Goal: Transaction & Acquisition: Purchase product/service

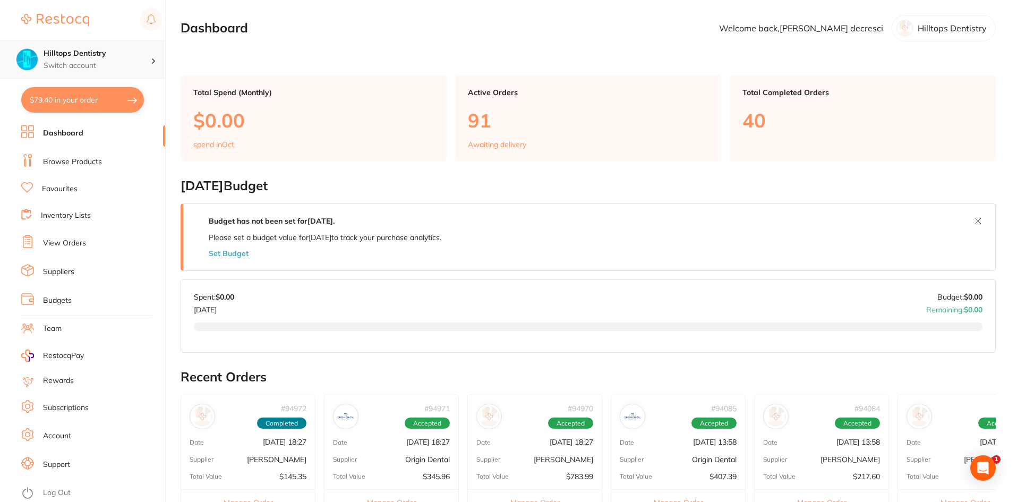
click at [80, 55] on h4 "Hilltops Dentistry" at bounding box center [97, 53] width 107 height 11
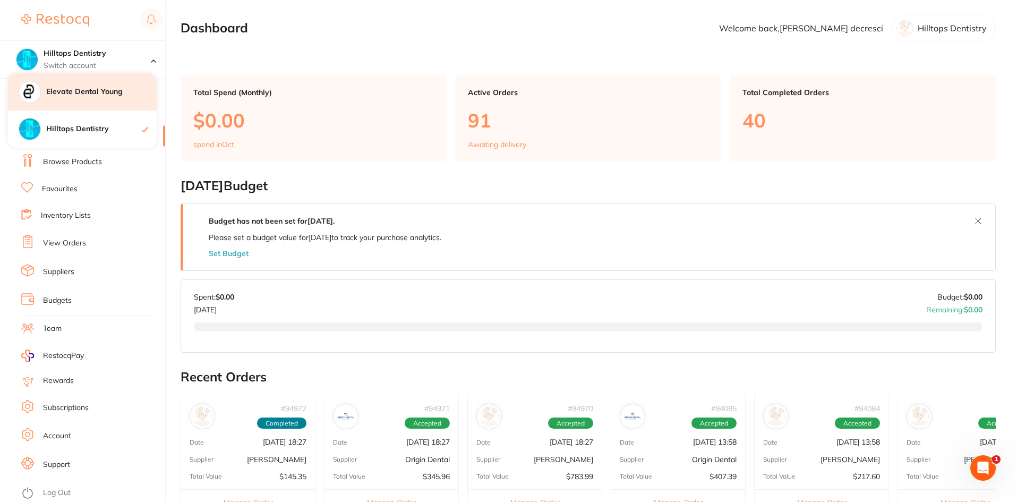
click at [86, 98] on div "Elevate Dental Young" at bounding box center [82, 91] width 149 height 37
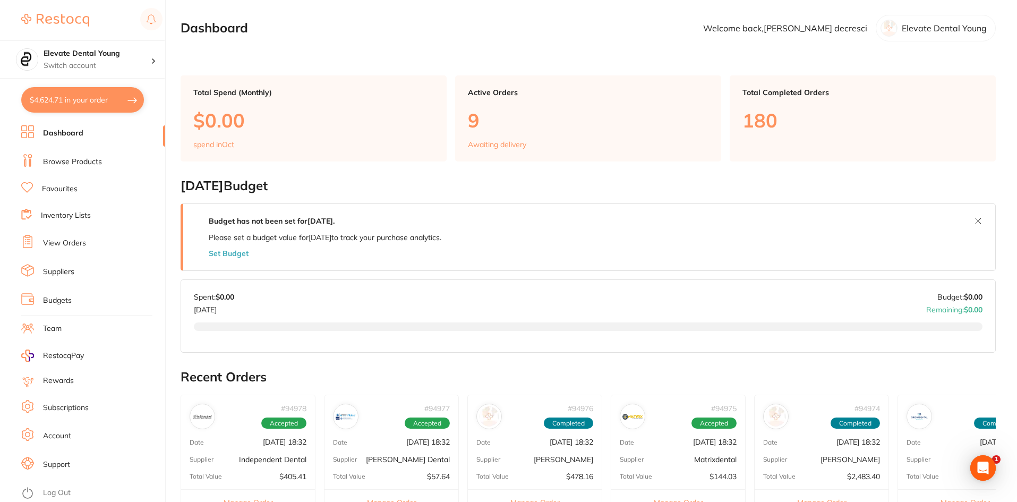
click at [71, 160] on link "Browse Products" at bounding box center [72, 162] width 59 height 11
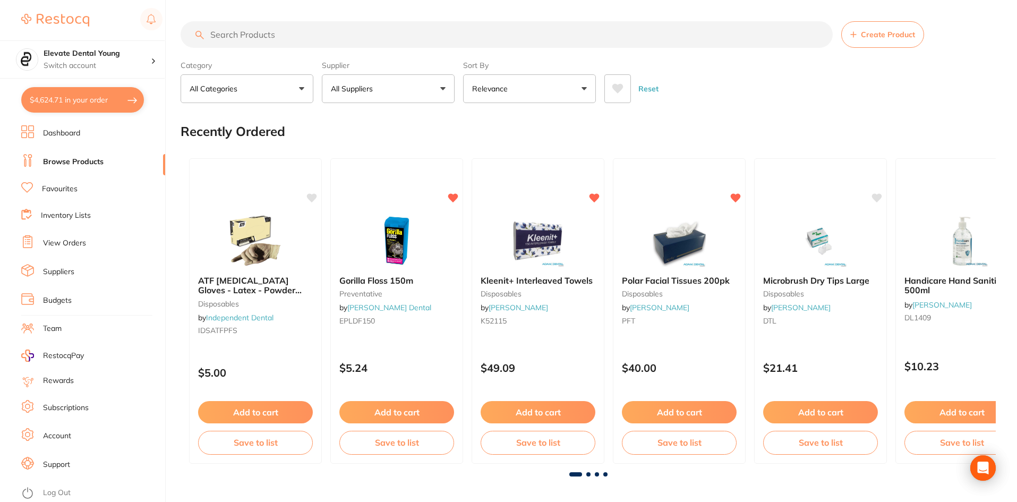
click at [244, 35] on input "search" at bounding box center [507, 34] width 652 height 27
type input "composit gun"
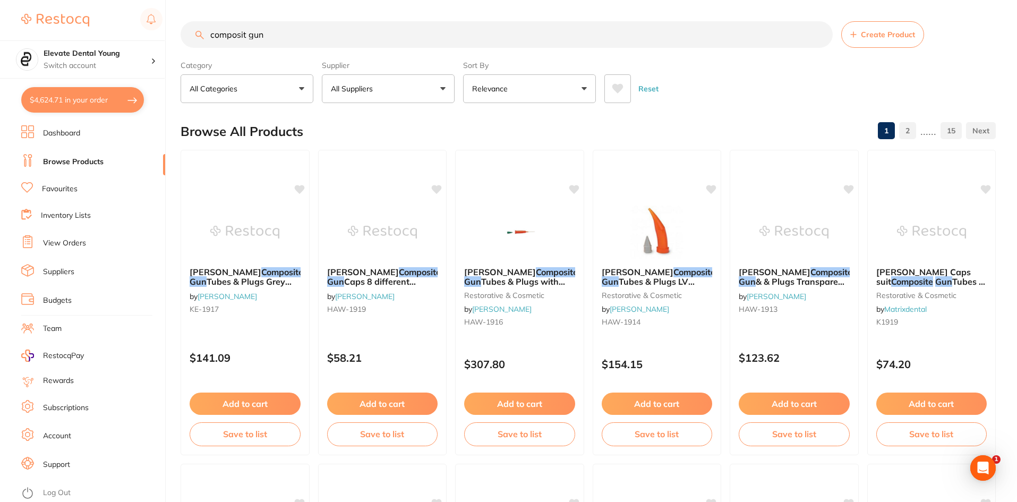
click at [394, 92] on button "All Suppliers" at bounding box center [388, 88] width 133 height 29
type input "origin"
click at [383, 165] on ul "All Suppliers Origin Dental" at bounding box center [388, 168] width 133 height 67
click at [379, 176] on p "Origin Dental" at bounding box center [386, 181] width 53 height 10
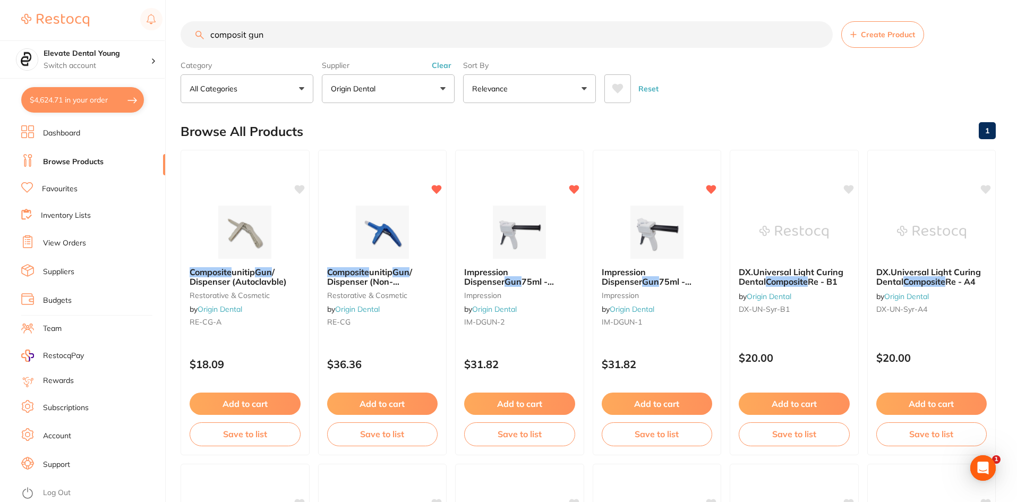
click at [383, 402] on button "Add to cart" at bounding box center [382, 404] width 111 height 22
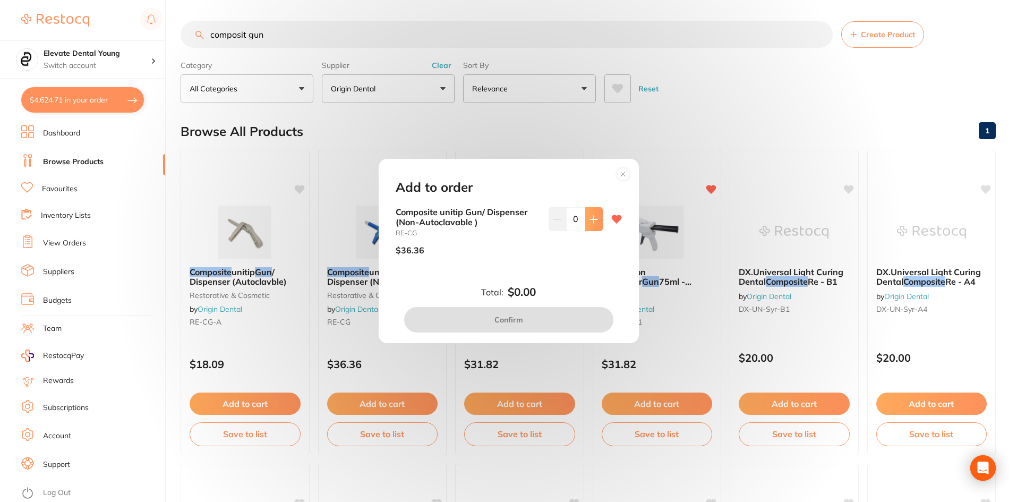
click at [590, 222] on icon at bounding box center [594, 219] width 9 height 9
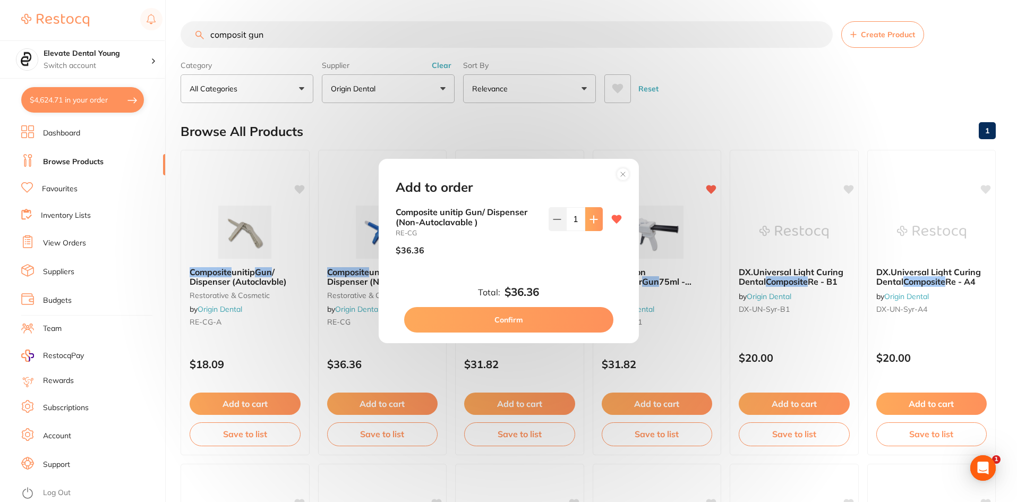
click at [590, 222] on icon at bounding box center [594, 219] width 9 height 9
type input "2"
click at [521, 322] on button "Confirm" at bounding box center [508, 320] width 209 height 26
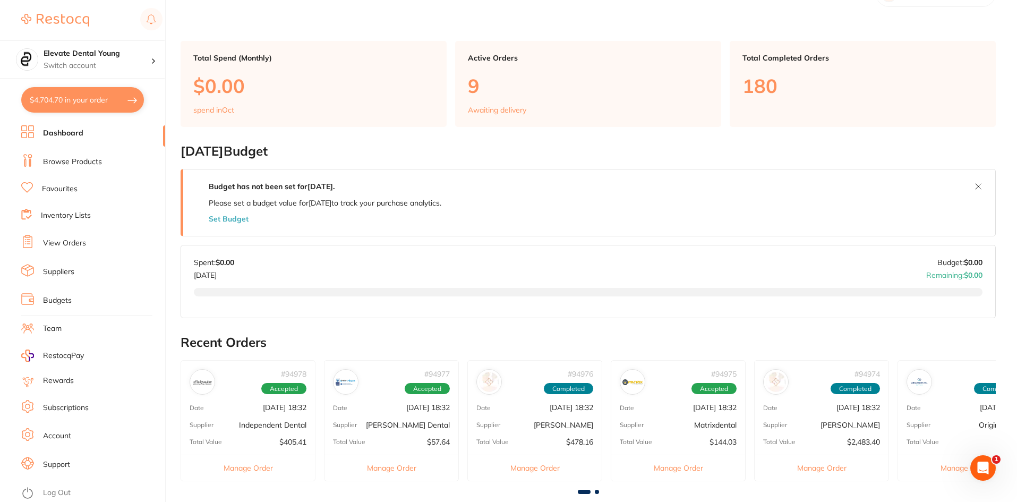
scroll to position [53, 0]
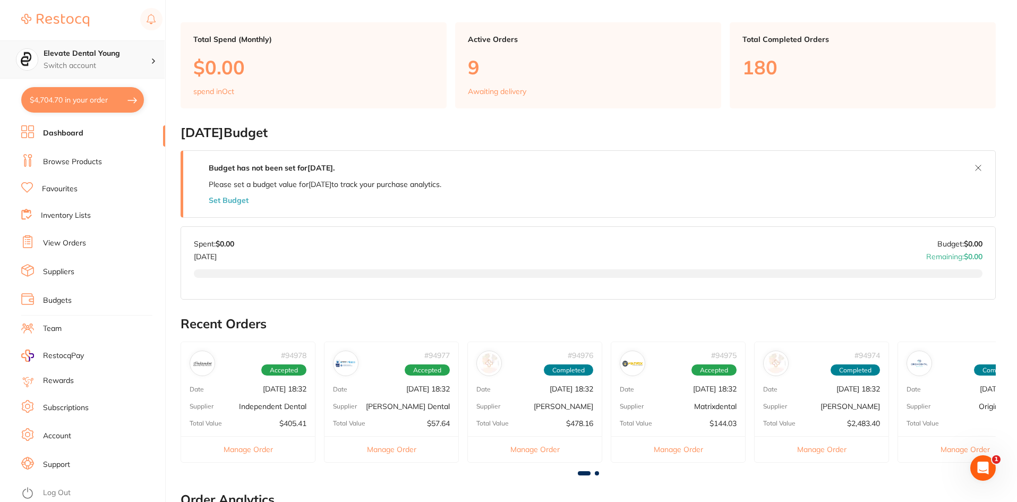
click at [124, 56] on h4 "Elevate Dental Young" at bounding box center [97, 53] width 107 height 11
click at [196, 6] on main "Dashboard Welcome back, jessica decresci Elevate Dental Young Total Spend (Mont…" at bounding box center [599, 361] width 837 height 829
click at [74, 164] on link "Browse Products" at bounding box center [72, 162] width 59 height 11
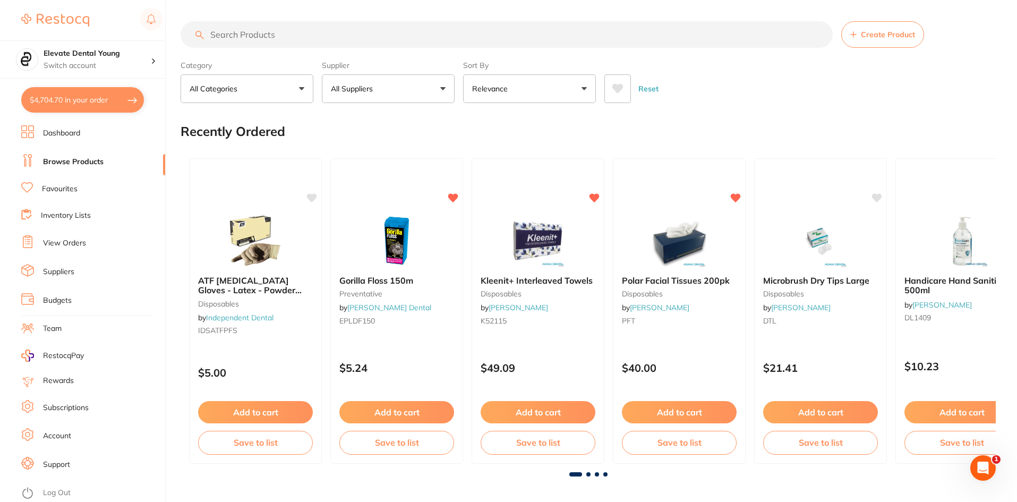
click at [265, 33] on input "search" at bounding box center [507, 34] width 652 height 27
click at [383, 84] on button "All Suppliers" at bounding box center [388, 88] width 133 height 29
type input "origin"
click at [400, 179] on p "Origin Dental" at bounding box center [386, 181] width 53 height 10
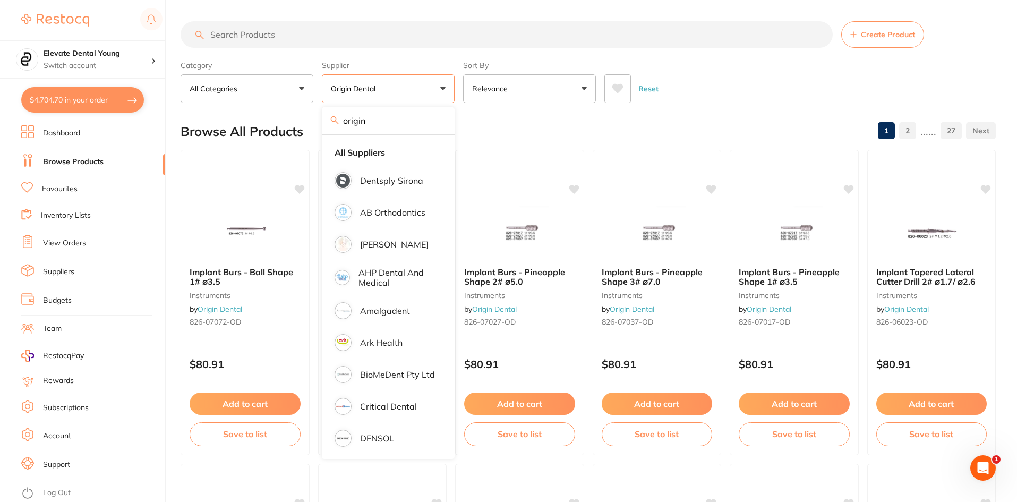
click at [244, 31] on input "search" at bounding box center [507, 34] width 652 height 27
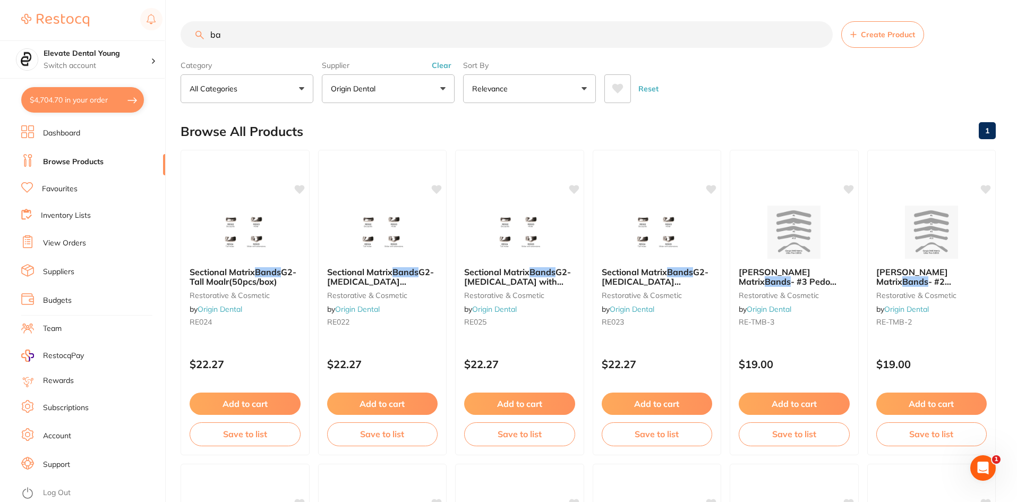
type input "b"
type input "sectional matrix band"
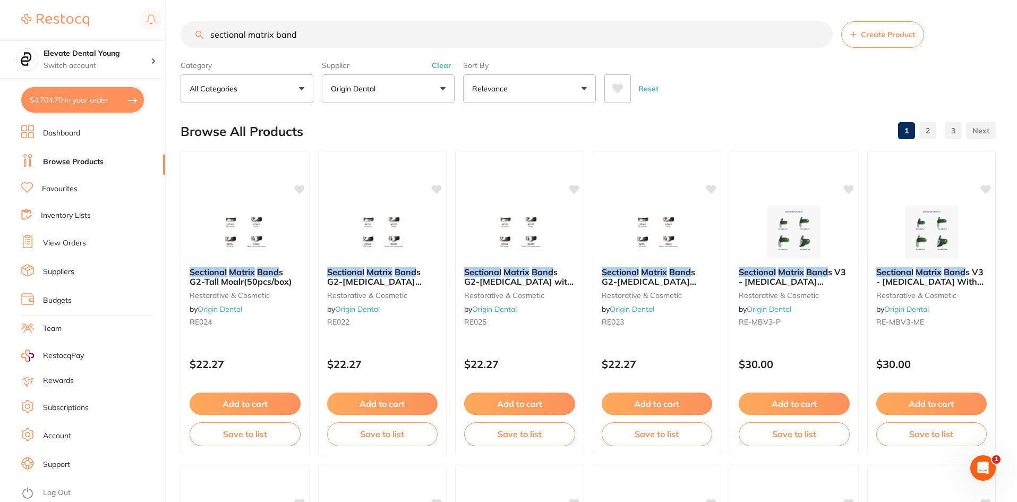
click at [437, 62] on button "Clear" at bounding box center [442, 66] width 26 height 10
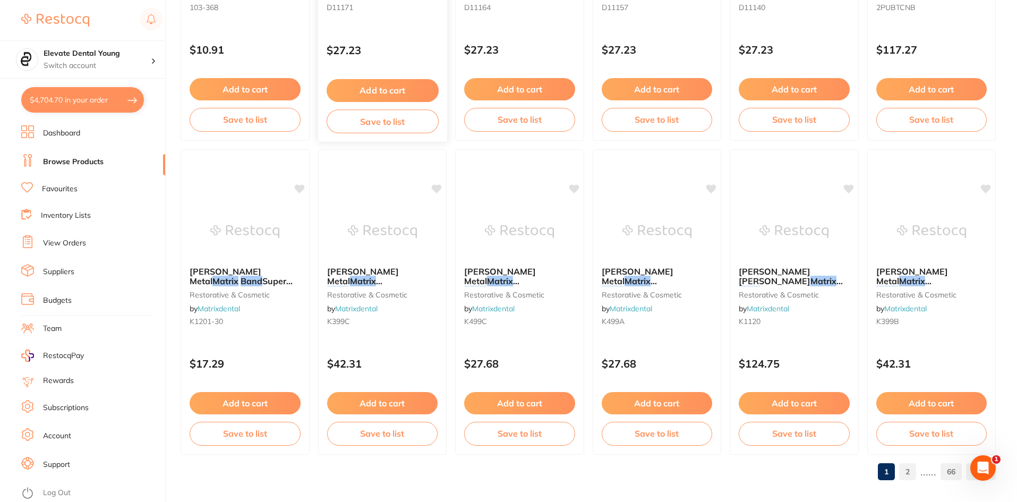
scroll to position [2520, 0]
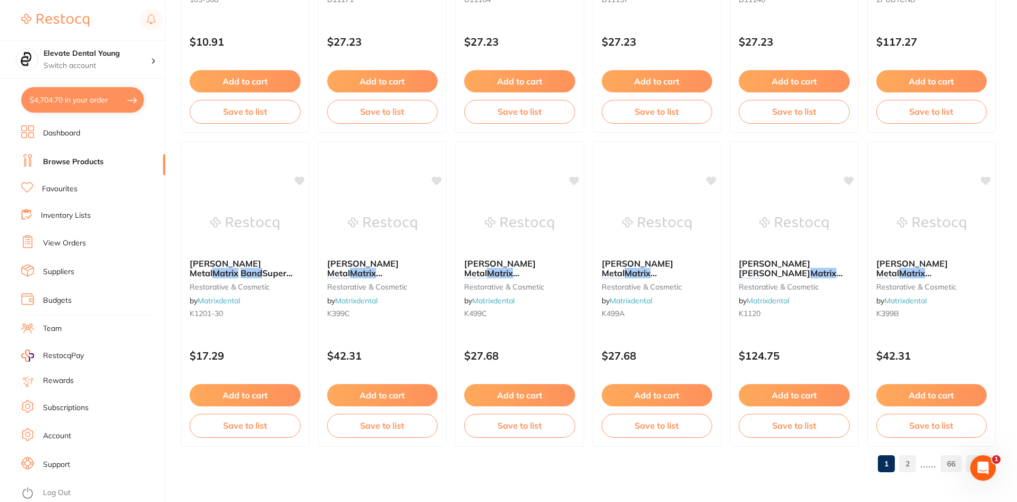
click at [914, 462] on link "2" at bounding box center [907, 463] width 17 height 21
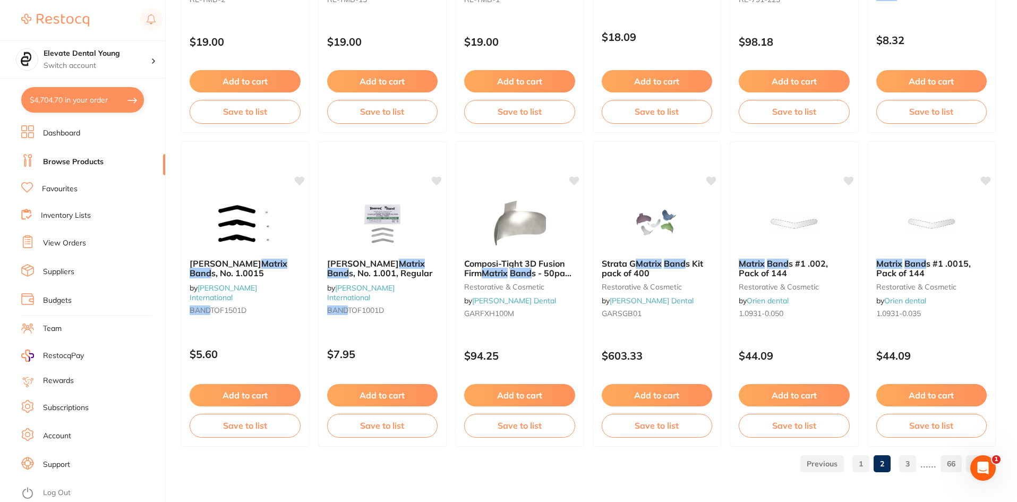
click at [910, 469] on link "3" at bounding box center [907, 463] width 17 height 21
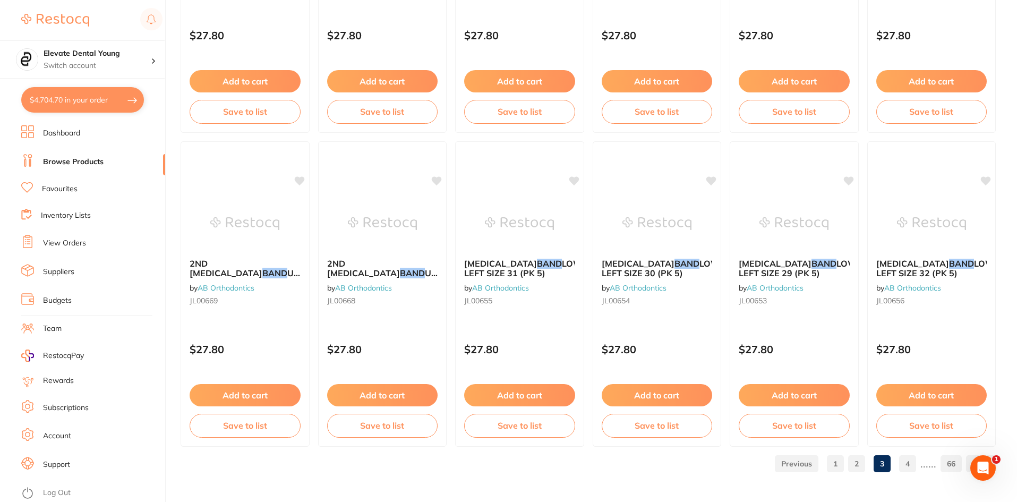
click at [912, 462] on link "4" at bounding box center [907, 463] width 17 height 21
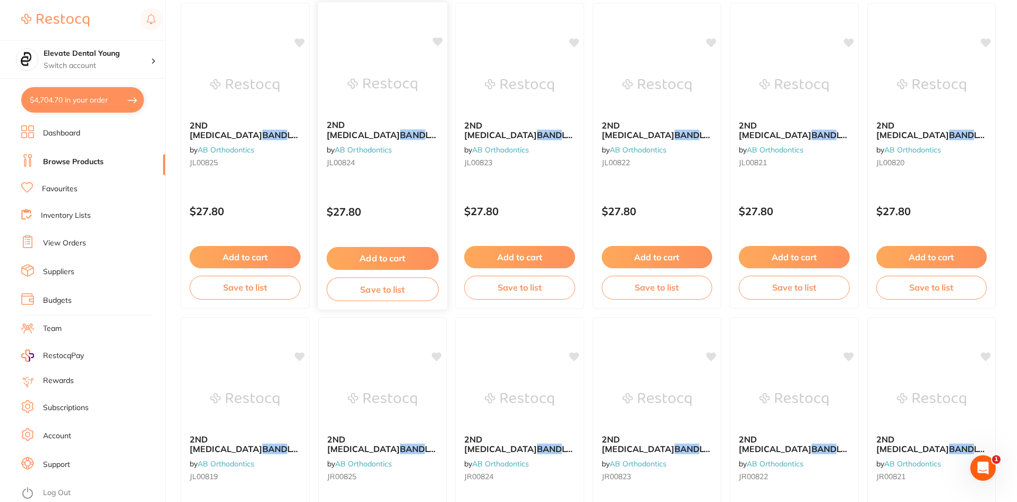
scroll to position [1594, 0]
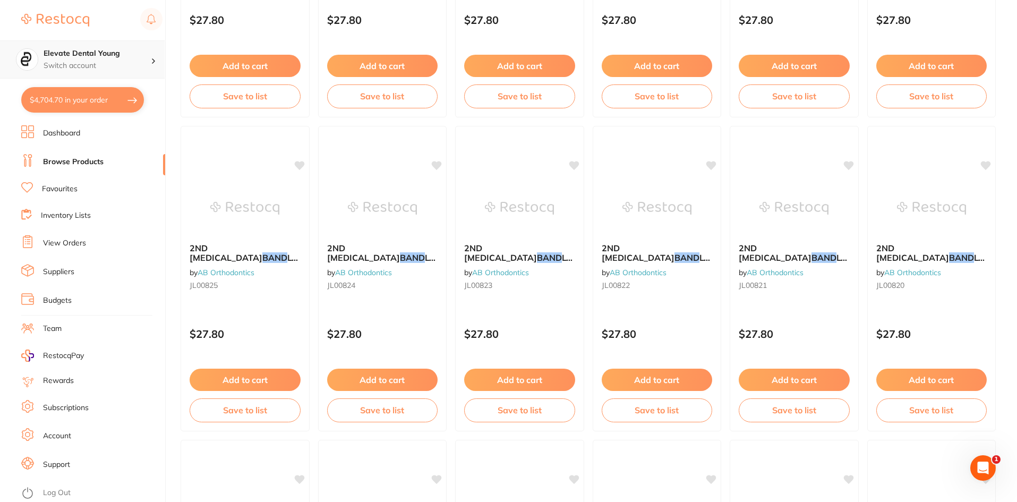
click at [132, 61] on p "Switch account" at bounding box center [97, 66] width 107 height 11
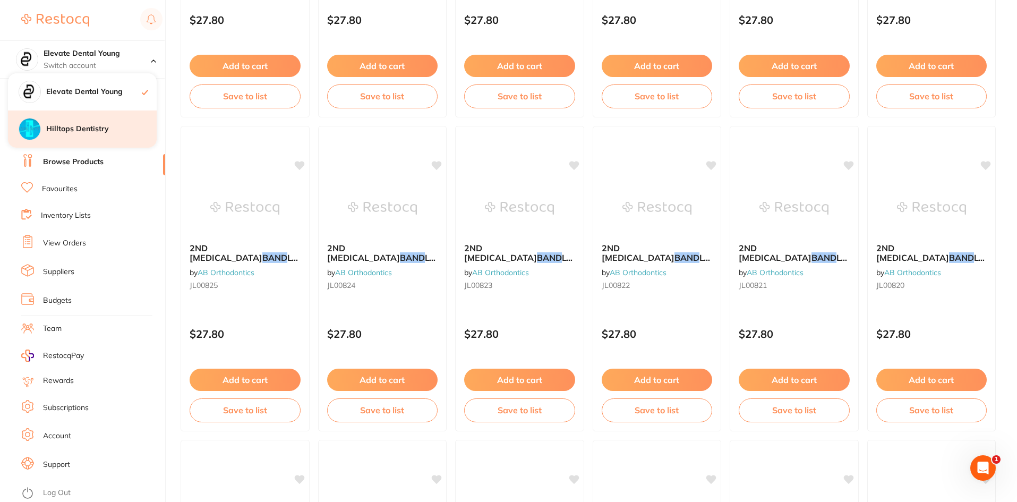
click at [105, 130] on h4 "Hilltops Dentistry" at bounding box center [101, 129] width 111 height 11
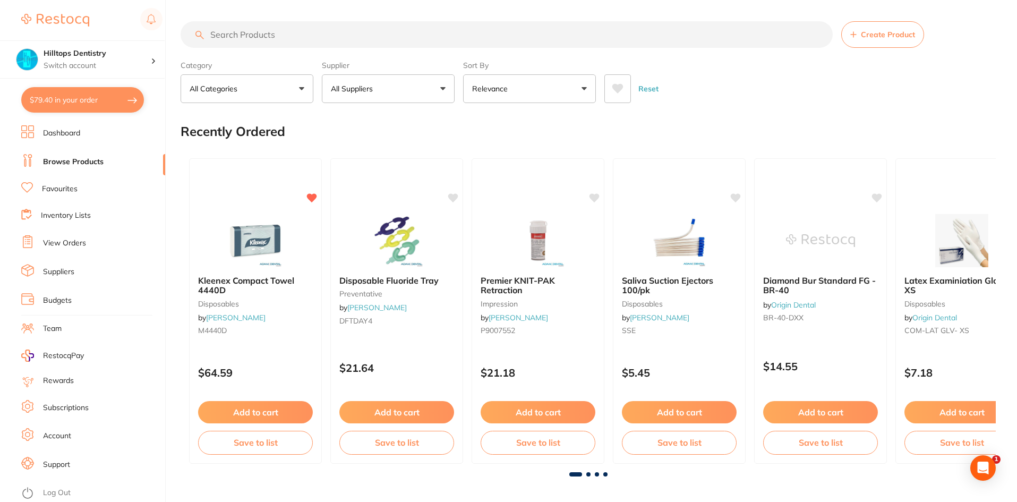
click at [281, 35] on input "search" at bounding box center [507, 34] width 652 height 27
type input "picksters"
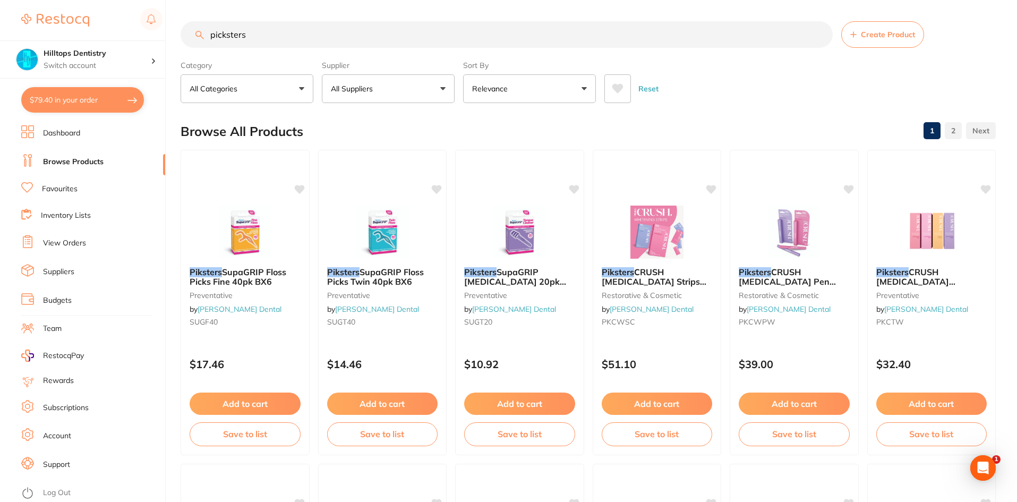
click at [409, 82] on button "All Suppliers" at bounding box center [388, 88] width 133 height 29
type input "erd"
click at [412, 186] on li "Erskine Dental" at bounding box center [388, 182] width 124 height 32
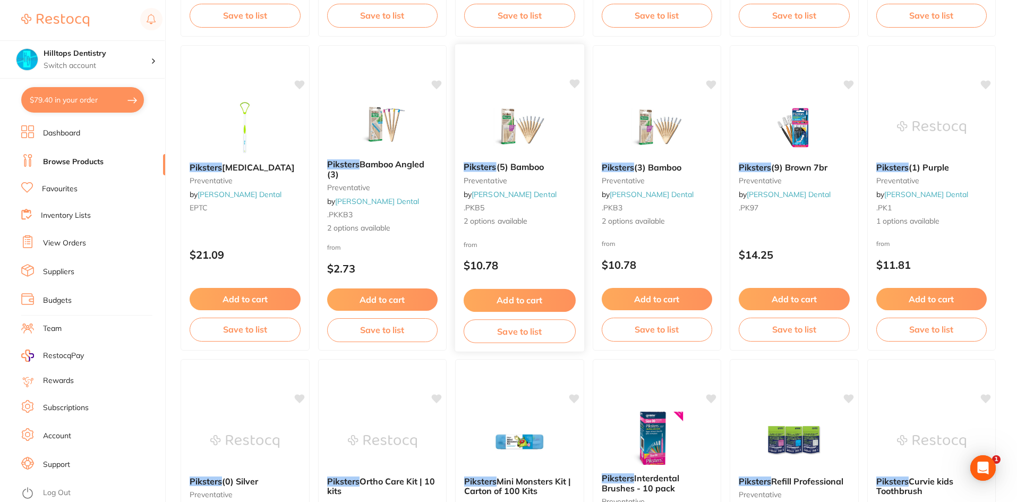
scroll to position [1139, 0]
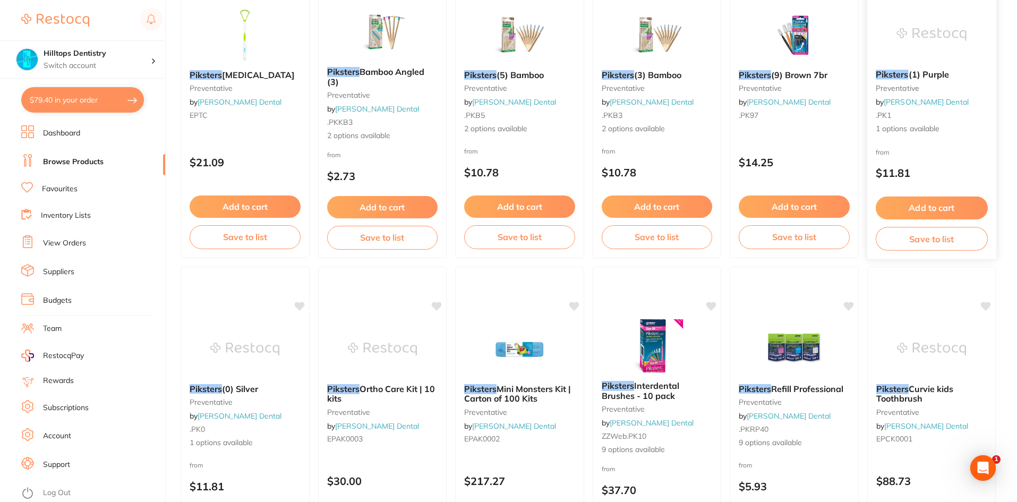
click at [899, 62] on div "Piksters (1) Purple preventative by Erskine Dental .PK1 1 options available" at bounding box center [931, 102] width 129 height 82
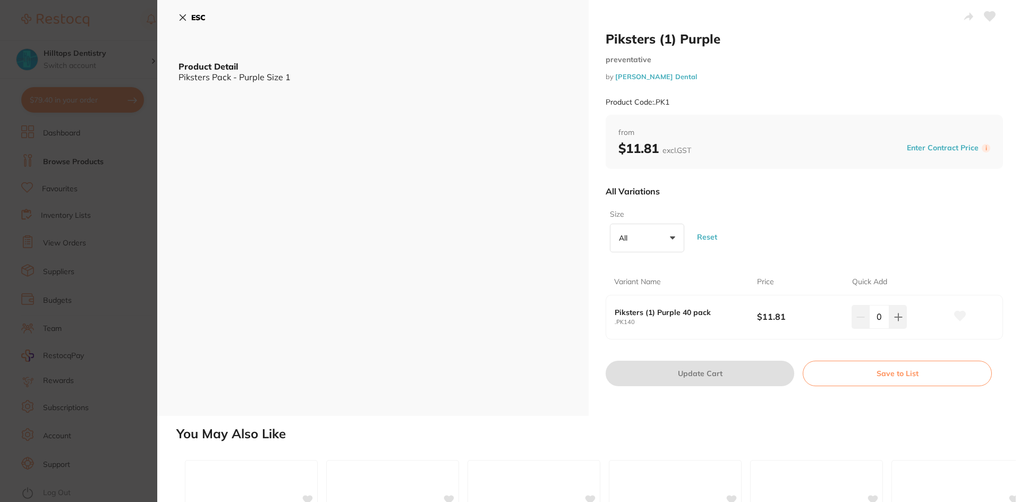
click at [184, 21] on icon at bounding box center [183, 17] width 9 height 9
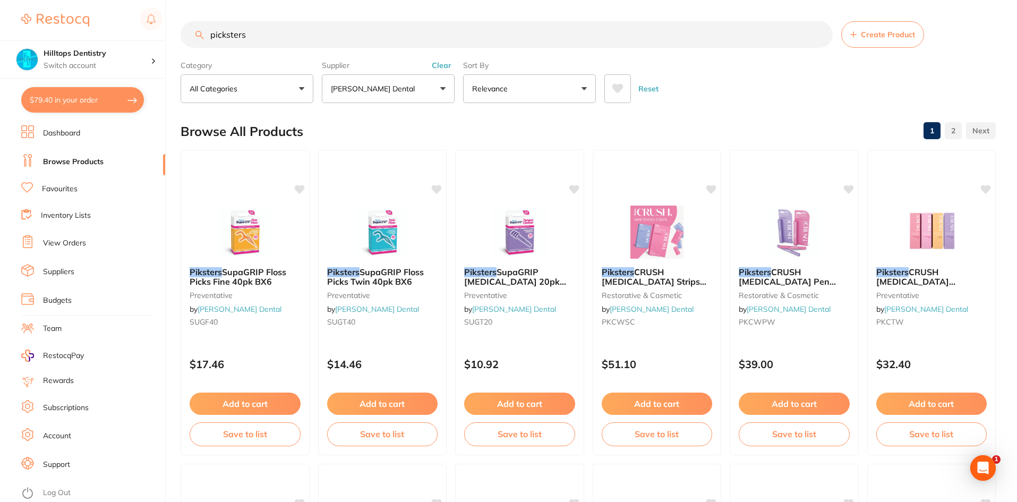
click at [268, 40] on input "picksters" at bounding box center [507, 34] width 652 height 27
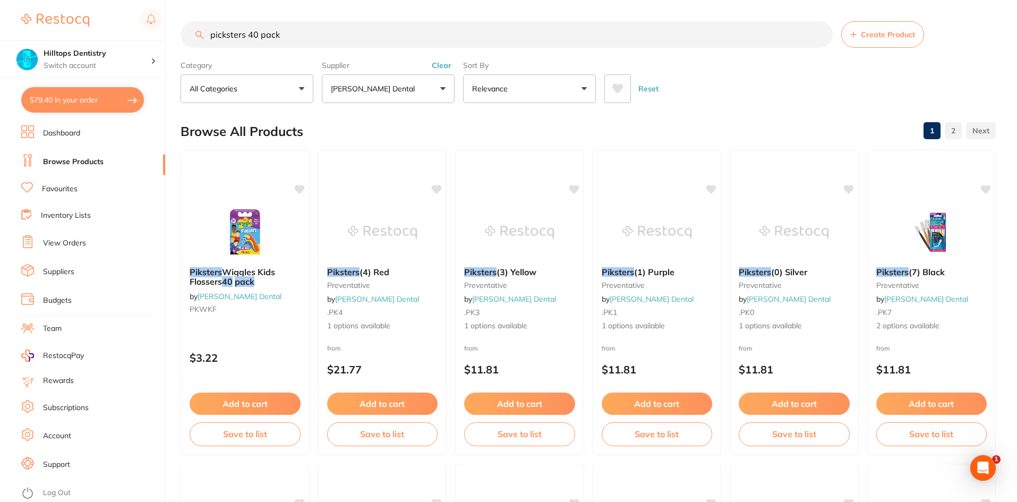
type input "picksters 40 pack"
